Goal: Transaction & Acquisition: Purchase product/service

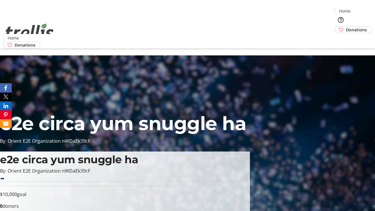
click at [346, 27] on span "Donations" at bounding box center [356, 30] width 21 height 6
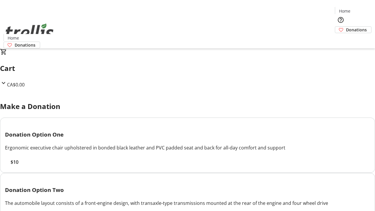
click at [18, 166] on span "$10" at bounding box center [15, 162] width 8 height 7
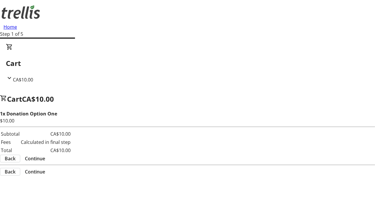
select select "CA"
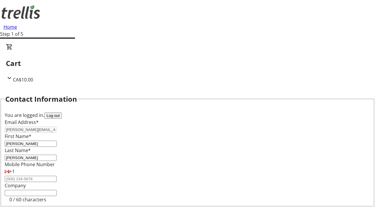
scroll to position [79, 0]
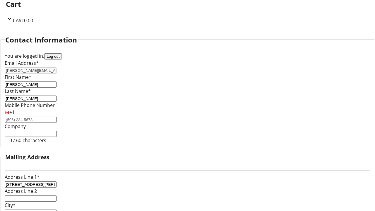
select select "BC"
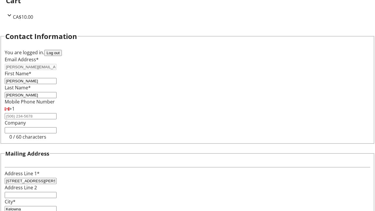
type input "Kelowna"
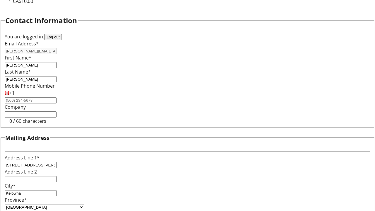
type input "V1Y 0C2"
